Goal: Task Accomplishment & Management: Complete application form

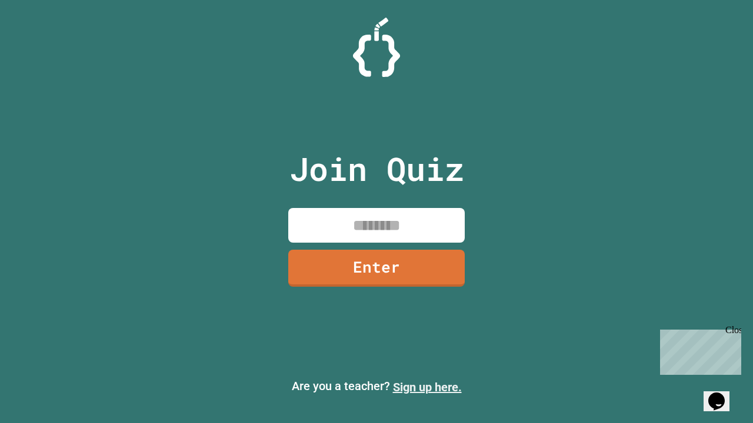
click at [427, 387] on link "Sign up here." at bounding box center [427, 387] width 69 height 14
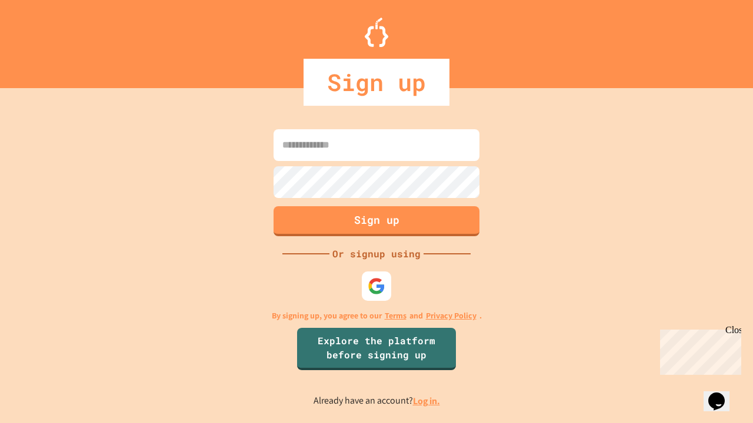
click at [427, 401] on link "Log in." at bounding box center [426, 401] width 27 height 12
